Goal: Task Accomplishment & Management: Complete application form

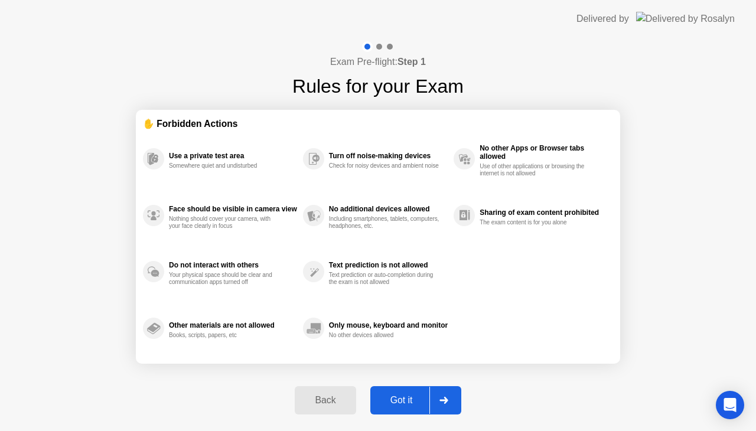
click at [444, 403] on icon at bounding box center [444, 400] width 9 height 7
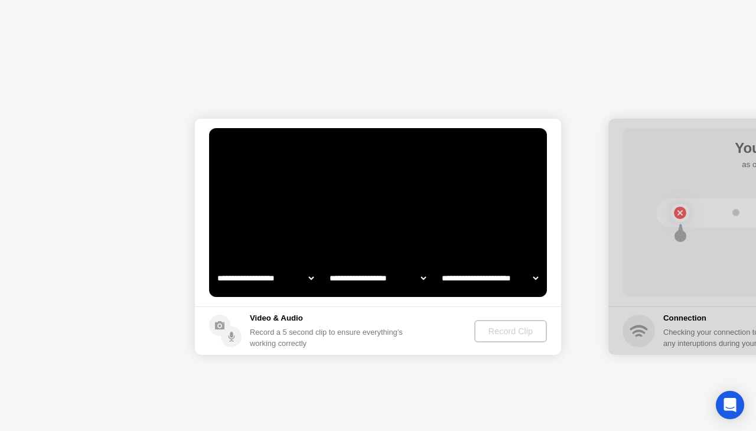
select select "**********"
select select "*******"
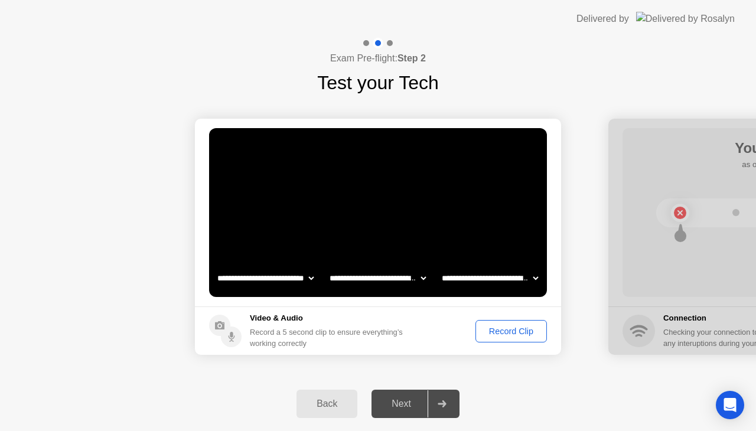
click at [505, 336] on div "Record Clip" at bounding box center [511, 331] width 63 height 9
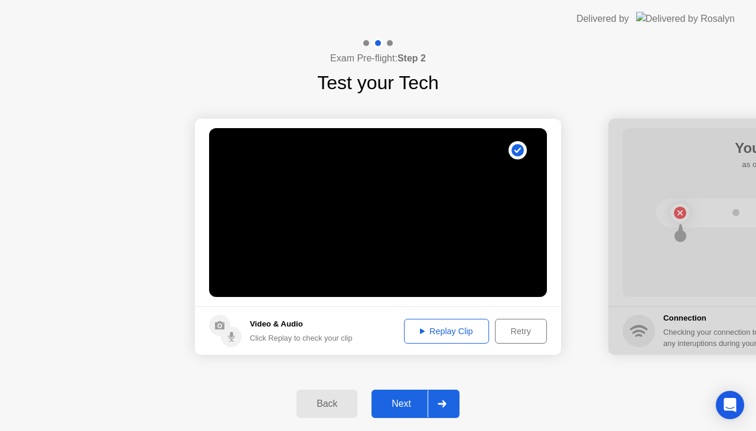
click at [433, 407] on div at bounding box center [442, 404] width 28 height 27
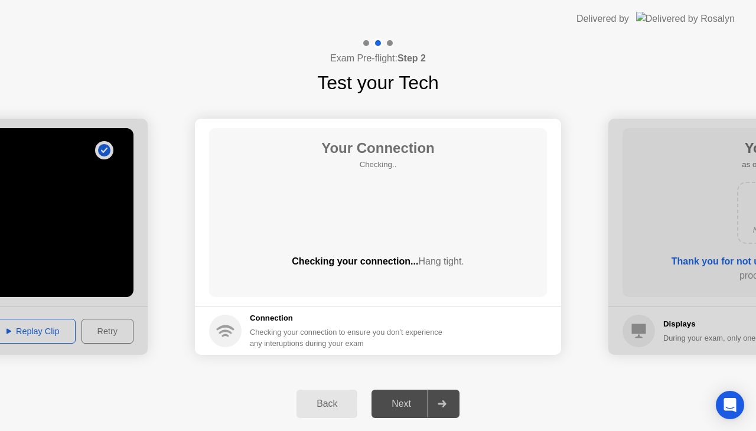
click at [473, 386] on div "Back Next" at bounding box center [378, 404] width 756 height 54
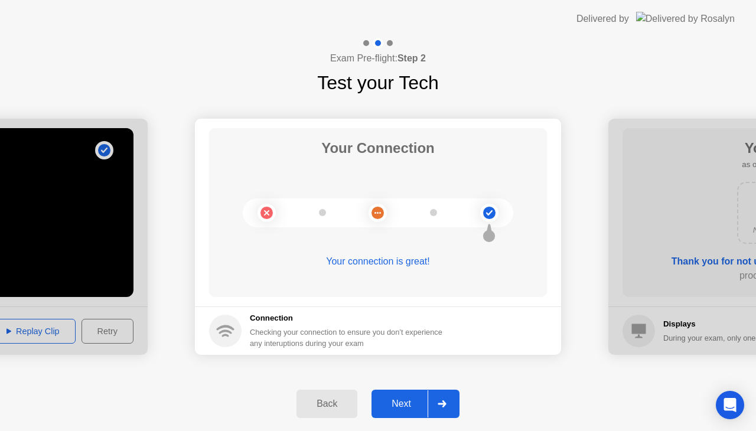
click at [447, 403] on div at bounding box center [442, 404] width 28 height 27
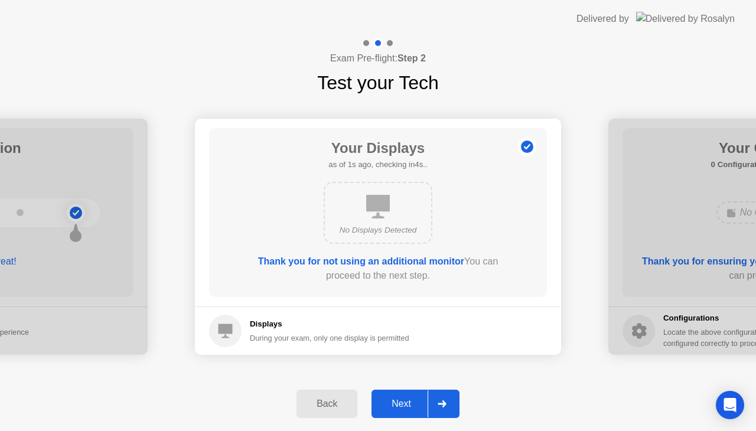
click at [447, 403] on div at bounding box center [442, 404] width 28 height 27
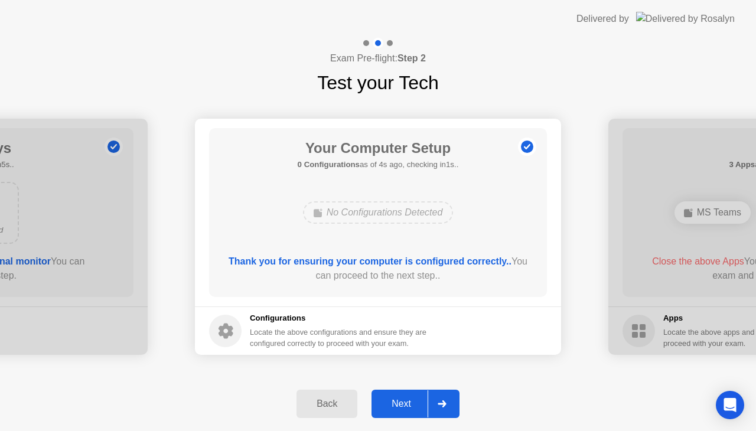
click at [447, 403] on div at bounding box center [442, 404] width 28 height 27
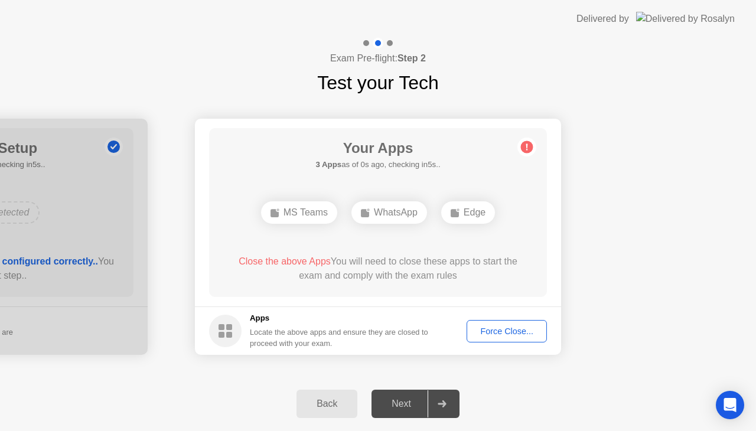
click at [519, 332] on div "Force Close..." at bounding box center [507, 331] width 72 height 9
click at [501, 334] on div "Force Close..." at bounding box center [507, 331] width 72 height 9
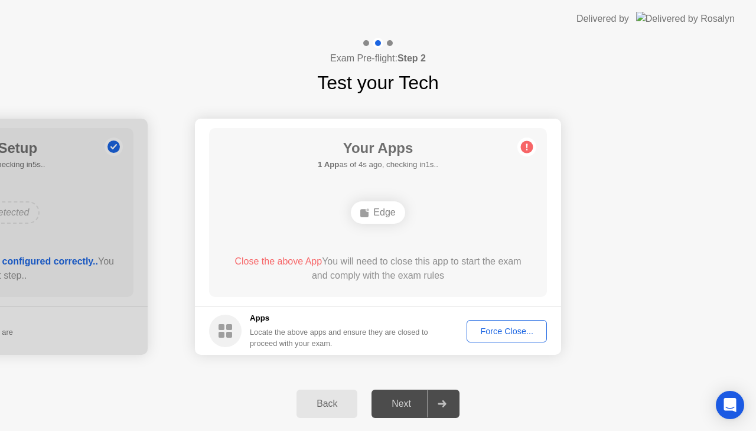
click at [383, 214] on div "Edge" at bounding box center [378, 212] width 54 height 22
click at [510, 333] on div "Force Close..." at bounding box center [507, 331] width 72 height 9
click at [505, 328] on div "Force Close..." at bounding box center [507, 331] width 72 height 9
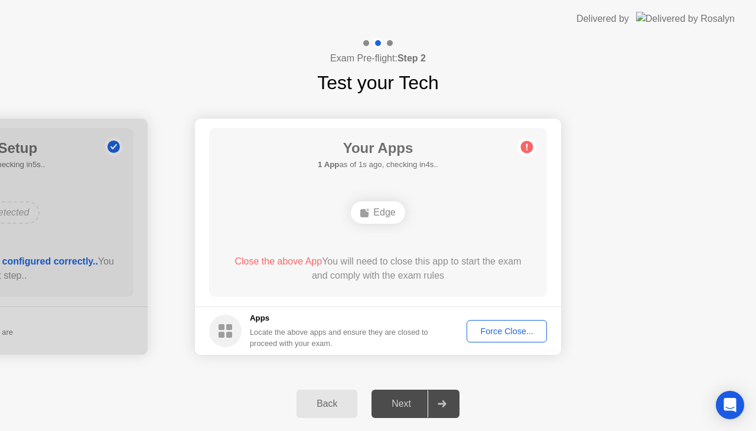
click at [367, 209] on ellipse at bounding box center [368, 211] width 4 height 4
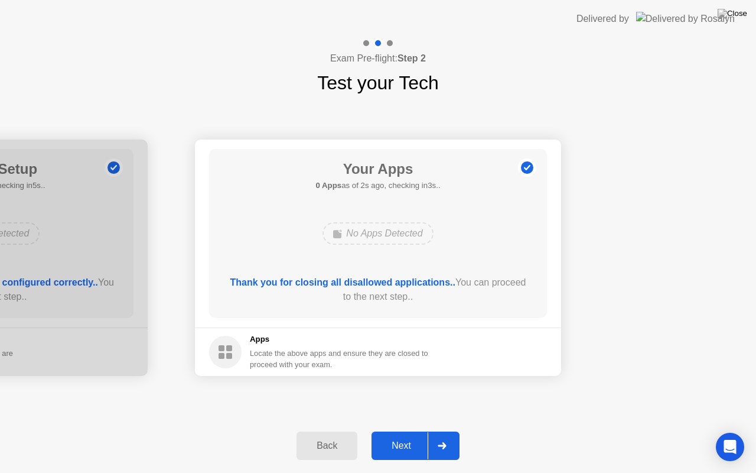
click at [415, 431] on div "Next" at bounding box center [401, 445] width 53 height 11
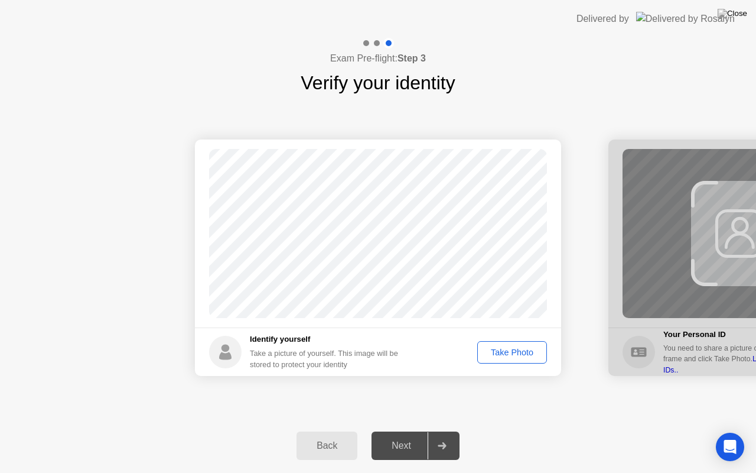
click at [503, 349] on div "Take Photo" at bounding box center [512, 351] width 61 height 9
click at [445, 431] on icon at bounding box center [442, 445] width 9 height 7
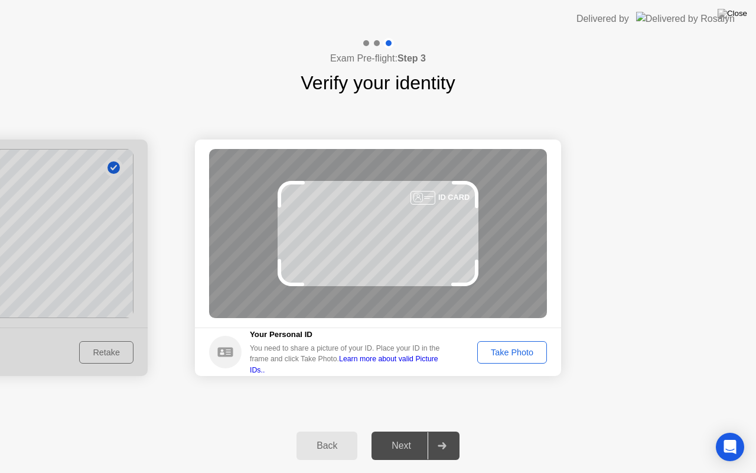
click at [514, 347] on div "Take Photo" at bounding box center [512, 351] width 61 height 9
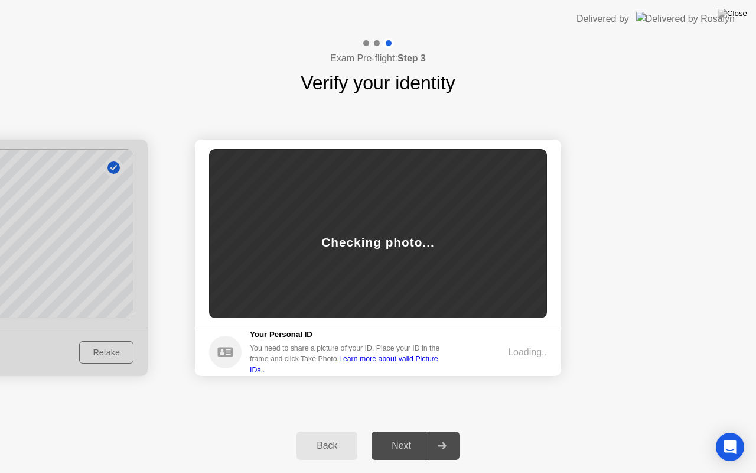
click at [464, 406] on div "Success Photo is correctly taken Identify yourself Take a picture of yourself. …" at bounding box center [378, 257] width 756 height 321
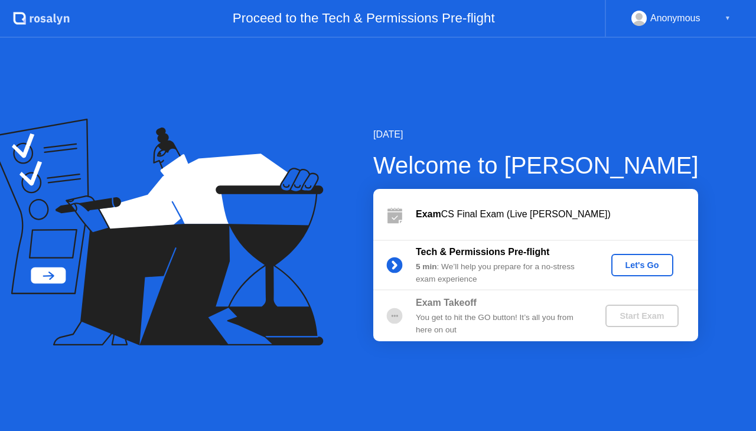
click at [632, 272] on button "Let's Go" at bounding box center [642, 265] width 62 height 22
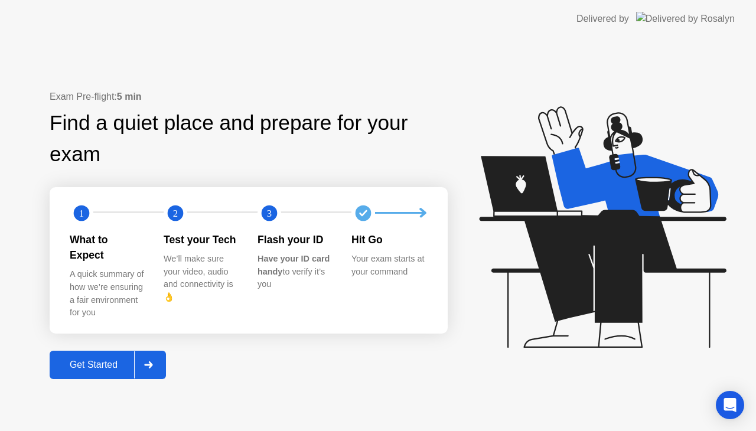
click at [153, 362] on icon at bounding box center [148, 365] width 9 height 7
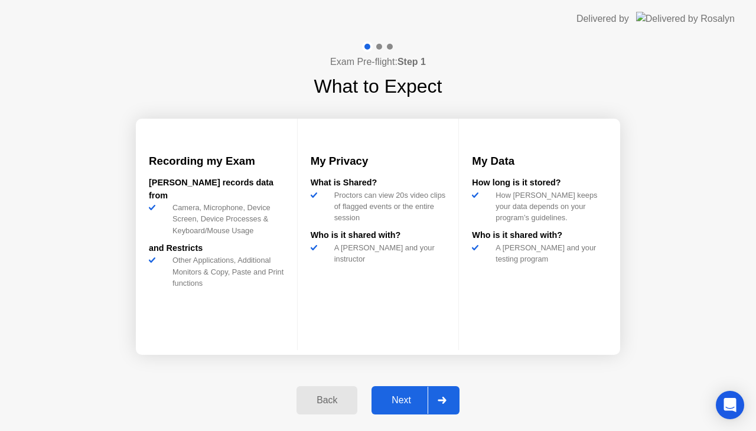
click at [409, 395] on div "Next" at bounding box center [401, 400] width 53 height 11
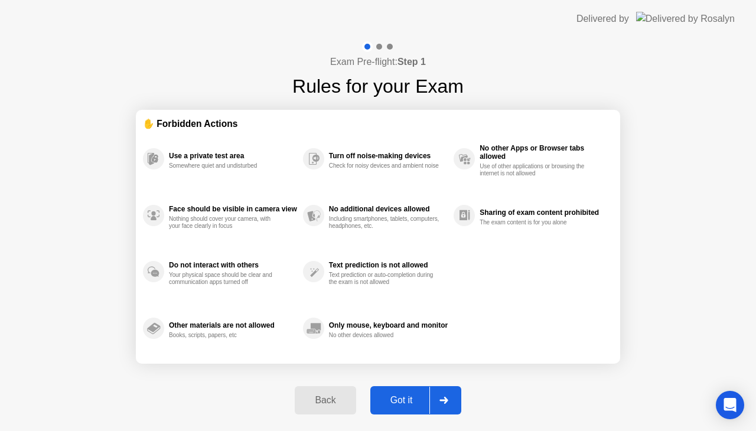
click at [409, 395] on div "Got it" at bounding box center [402, 400] width 56 height 11
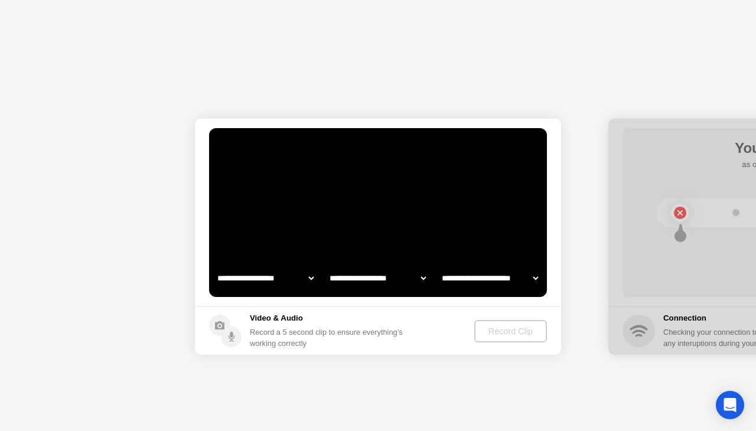
select select "**********"
select select "*******"
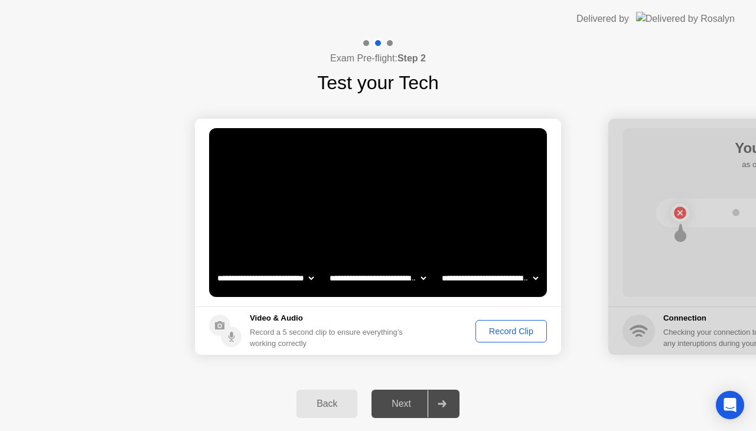
click at [499, 327] on div "Record Clip" at bounding box center [511, 331] width 63 height 9
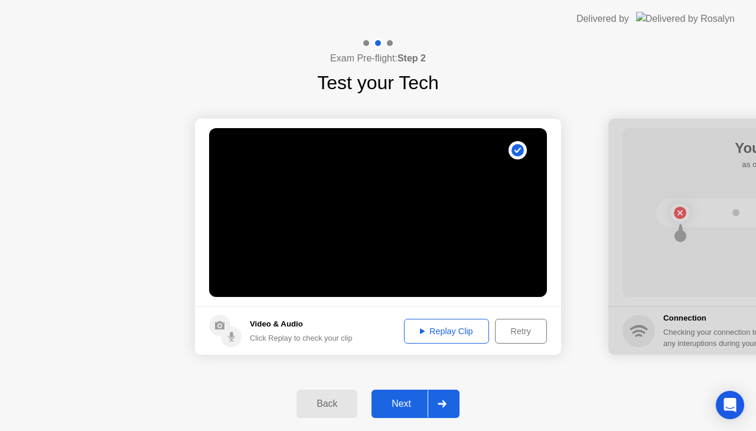
click at [429, 406] on div at bounding box center [442, 404] width 28 height 27
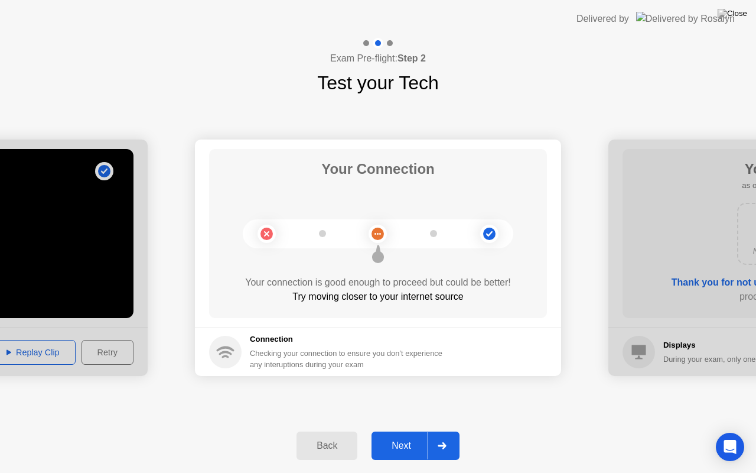
click at [447, 431] on div at bounding box center [442, 445] width 28 height 27
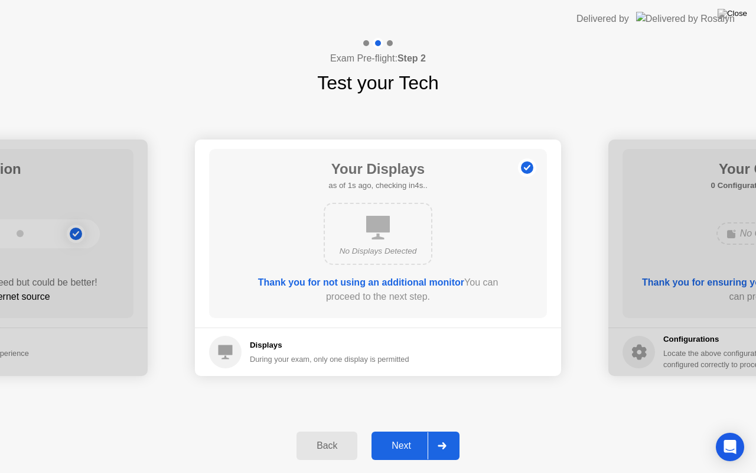
click at [447, 431] on div at bounding box center [442, 445] width 28 height 27
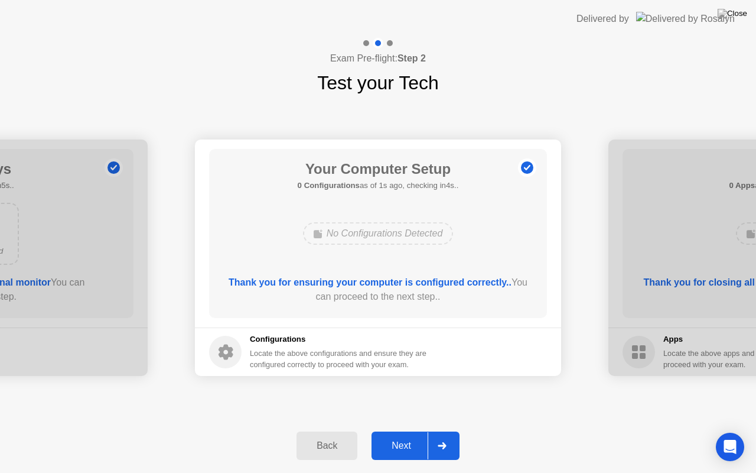
click at [447, 431] on div at bounding box center [442, 445] width 28 height 27
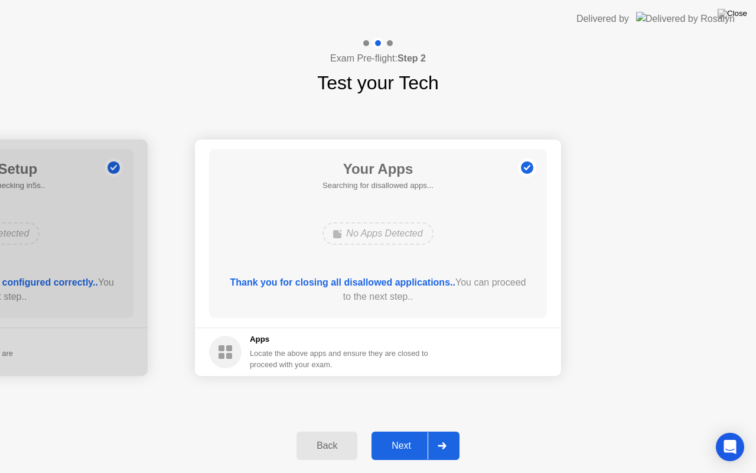
click at [447, 431] on div at bounding box center [442, 445] width 28 height 27
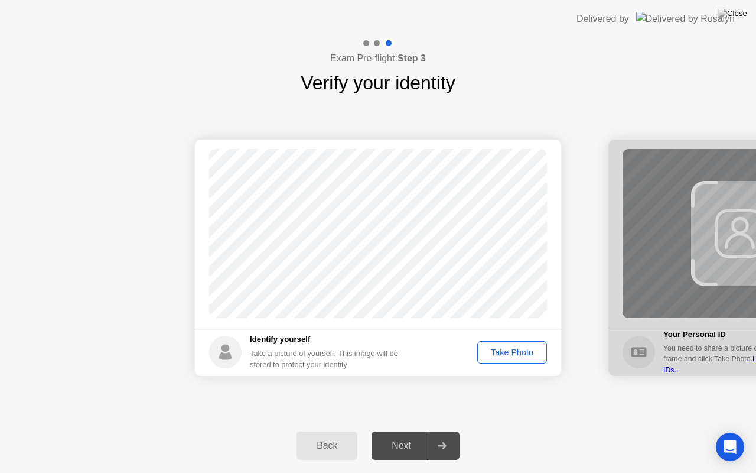
click at [507, 352] on div "Take Photo" at bounding box center [512, 351] width 61 height 9
click at [448, 431] on div at bounding box center [442, 445] width 28 height 27
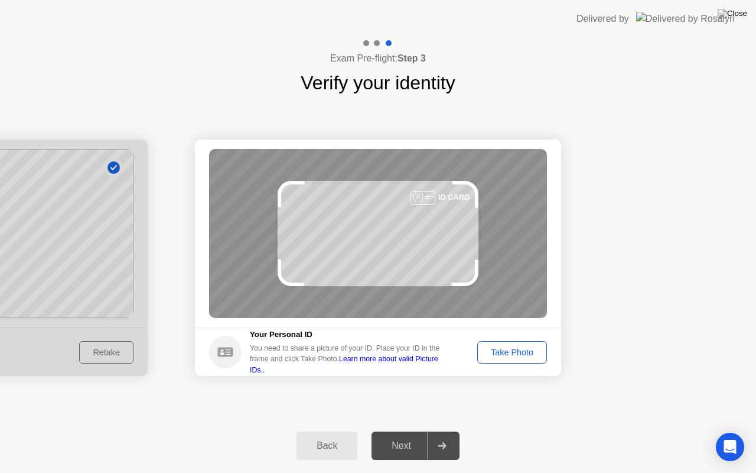
click at [515, 356] on div "Take Photo" at bounding box center [512, 351] width 61 height 9
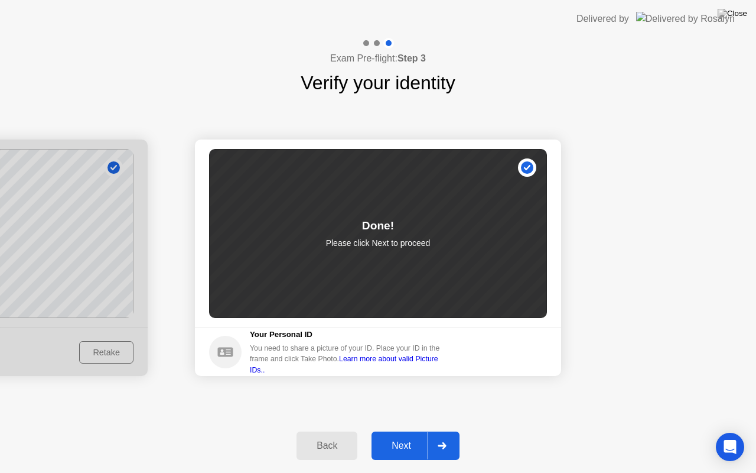
click at [440, 431] on icon at bounding box center [442, 445] width 9 height 7
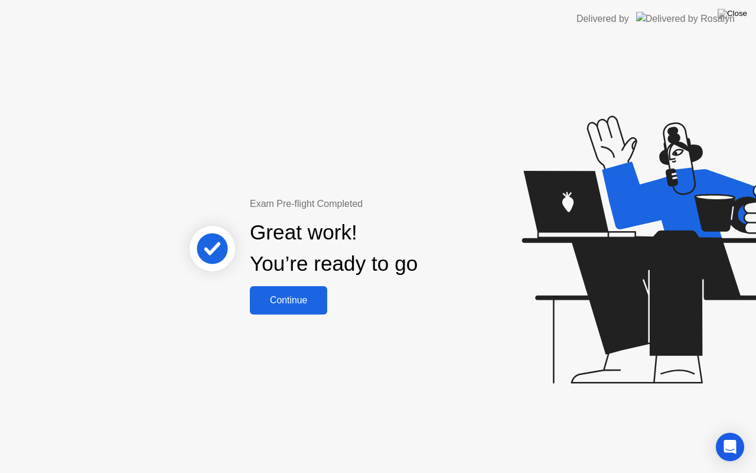
click at [300, 302] on div "Continue" at bounding box center [288, 300] width 70 height 11
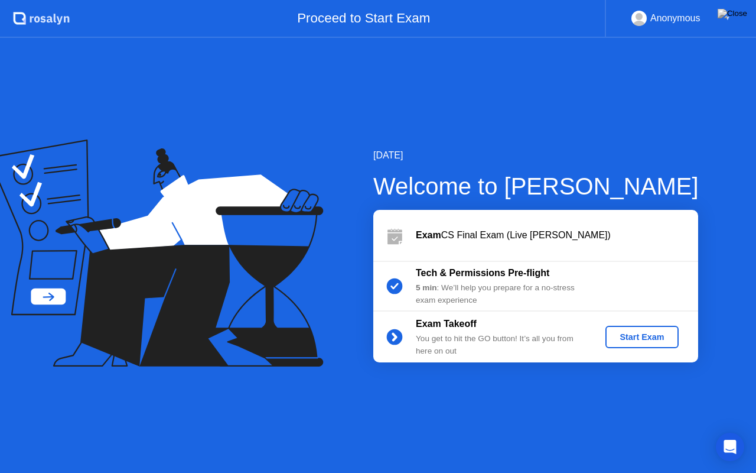
click at [655, 340] on div "Start Exam" at bounding box center [641, 336] width 63 height 9
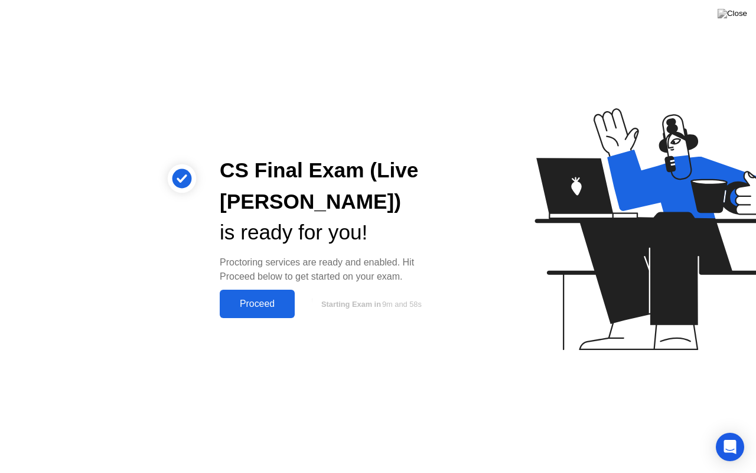
click at [253, 298] on div "Proceed" at bounding box center [257, 303] width 68 height 11
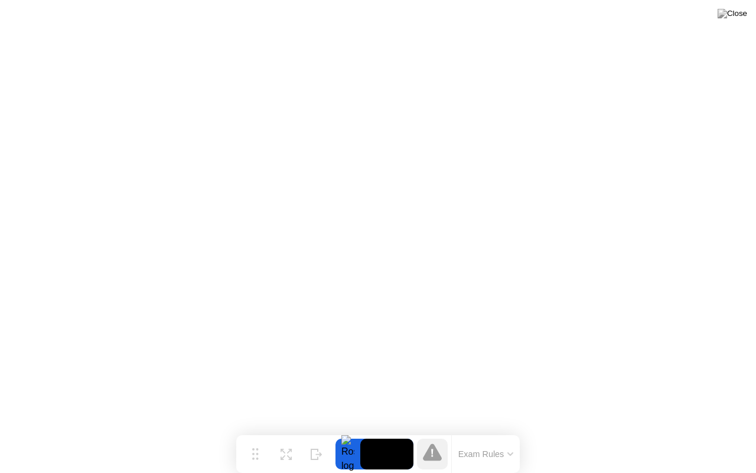
click at [508, 431] on icon at bounding box center [511, 454] width 6 height 4
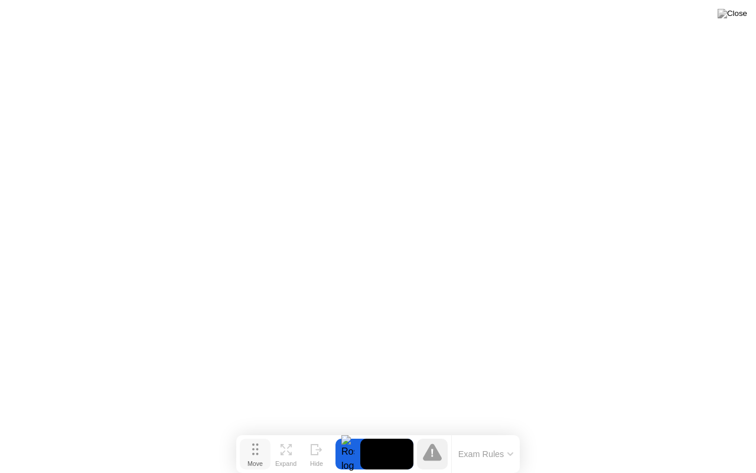
click at [257, 431] on div "Move" at bounding box center [255, 463] width 15 height 7
click at [347, 431] on div at bounding box center [348, 453] width 25 height 31
click at [282, 431] on div "Expand" at bounding box center [285, 463] width 21 height 7
